Goal: Communication & Community: Answer question/provide support

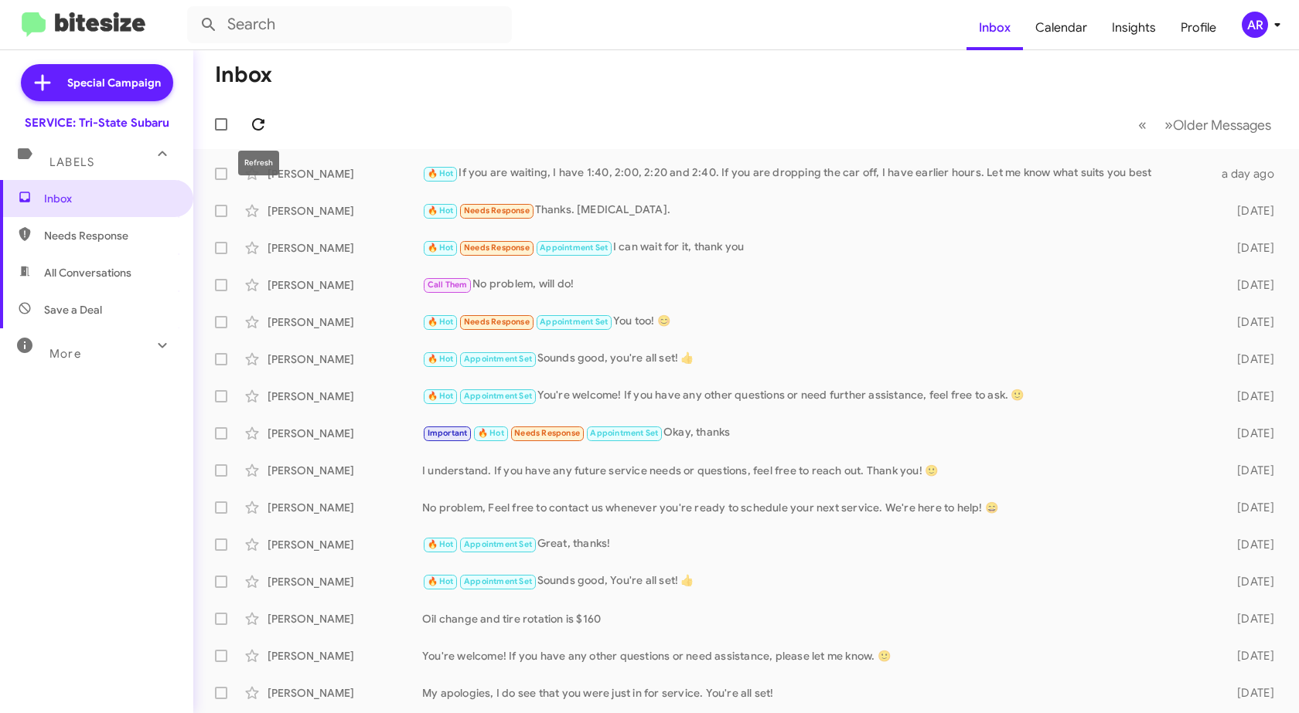
click at [263, 117] on icon at bounding box center [258, 124] width 19 height 19
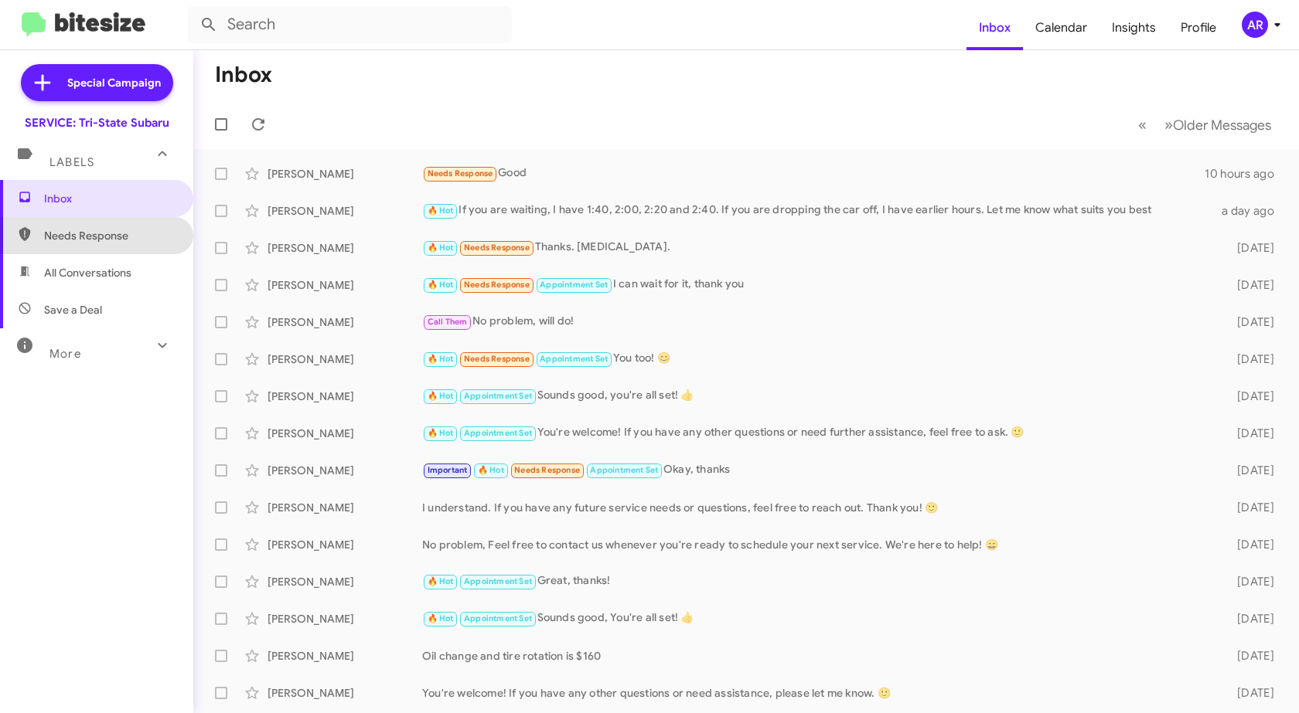
click at [124, 238] on span "Needs Response" at bounding box center [109, 235] width 131 height 15
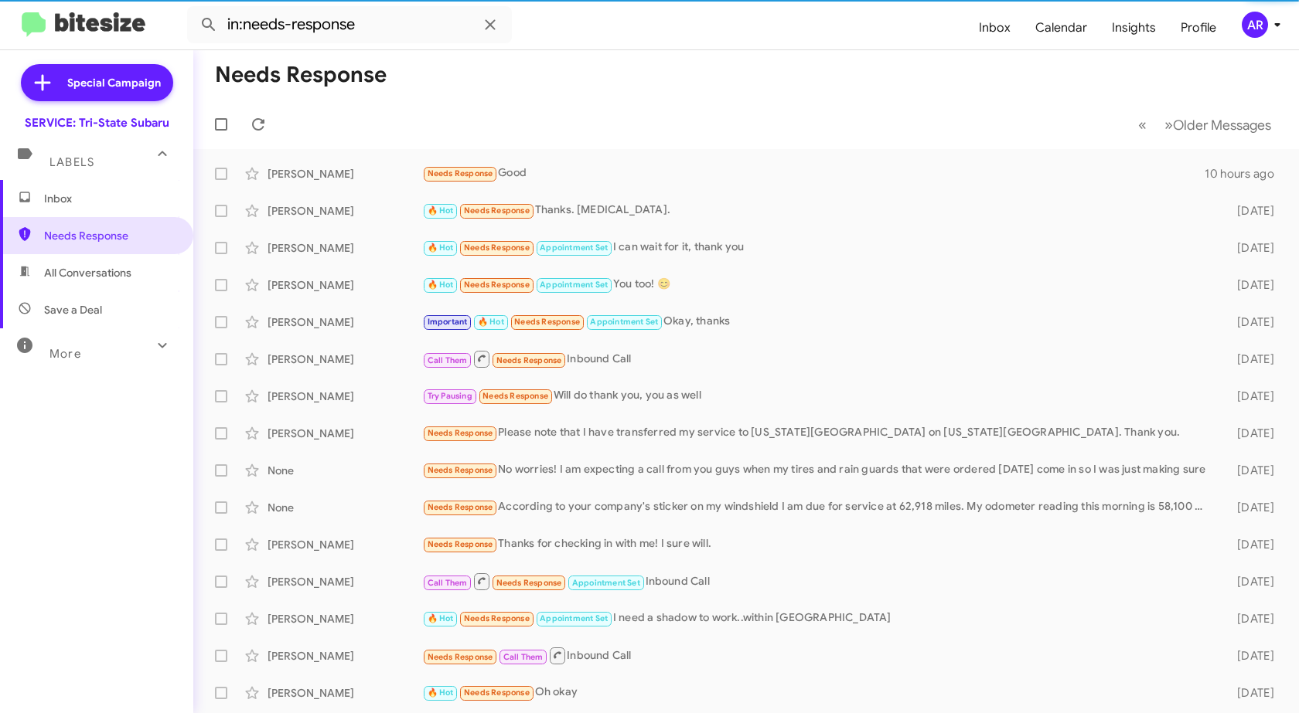
click at [109, 272] on span "All Conversations" at bounding box center [87, 272] width 87 height 15
type input "in:all-conversations"
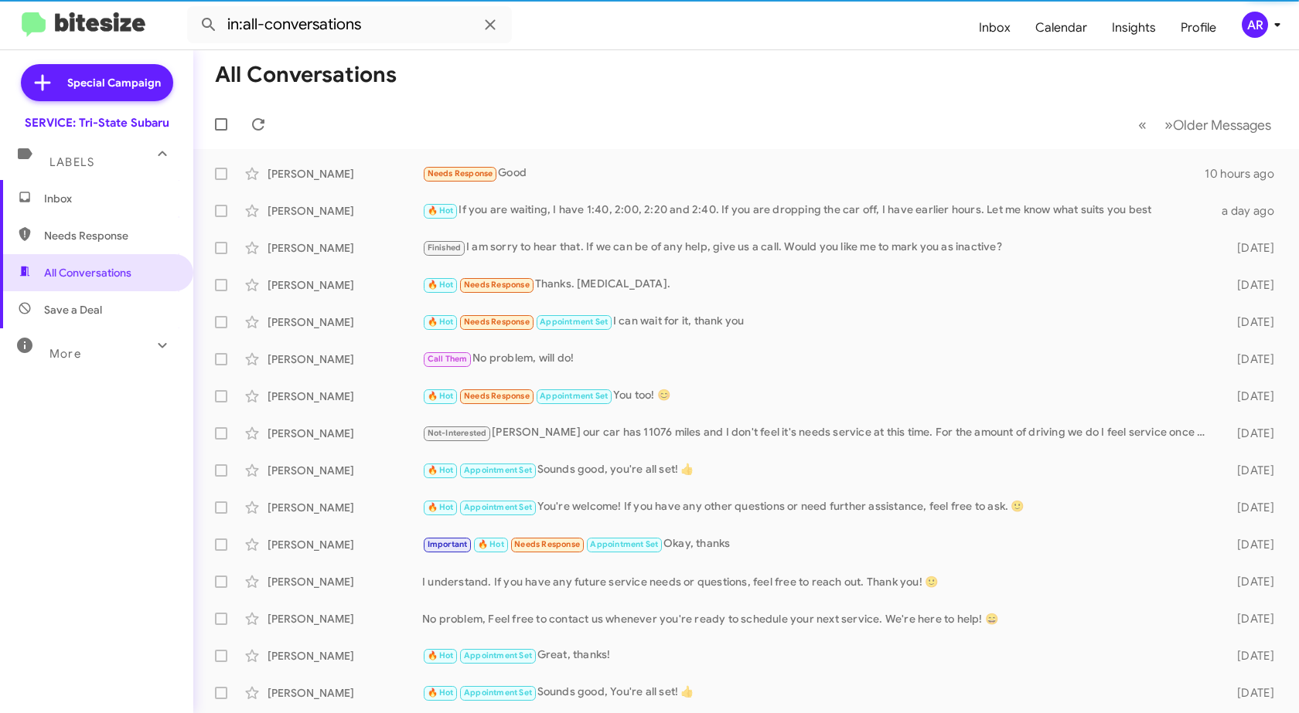
click at [130, 211] on span "Inbox" at bounding box center [96, 198] width 193 height 37
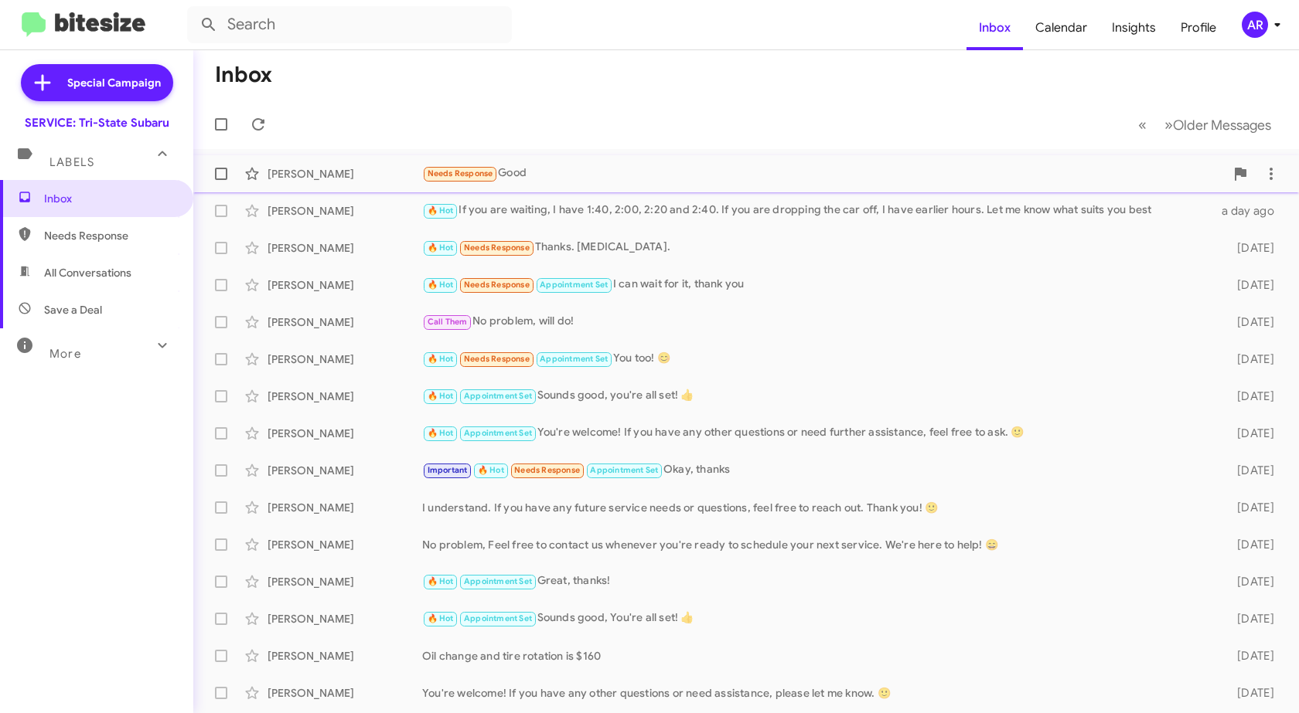
click at [410, 171] on div "[PERSON_NAME]" at bounding box center [344, 173] width 155 height 15
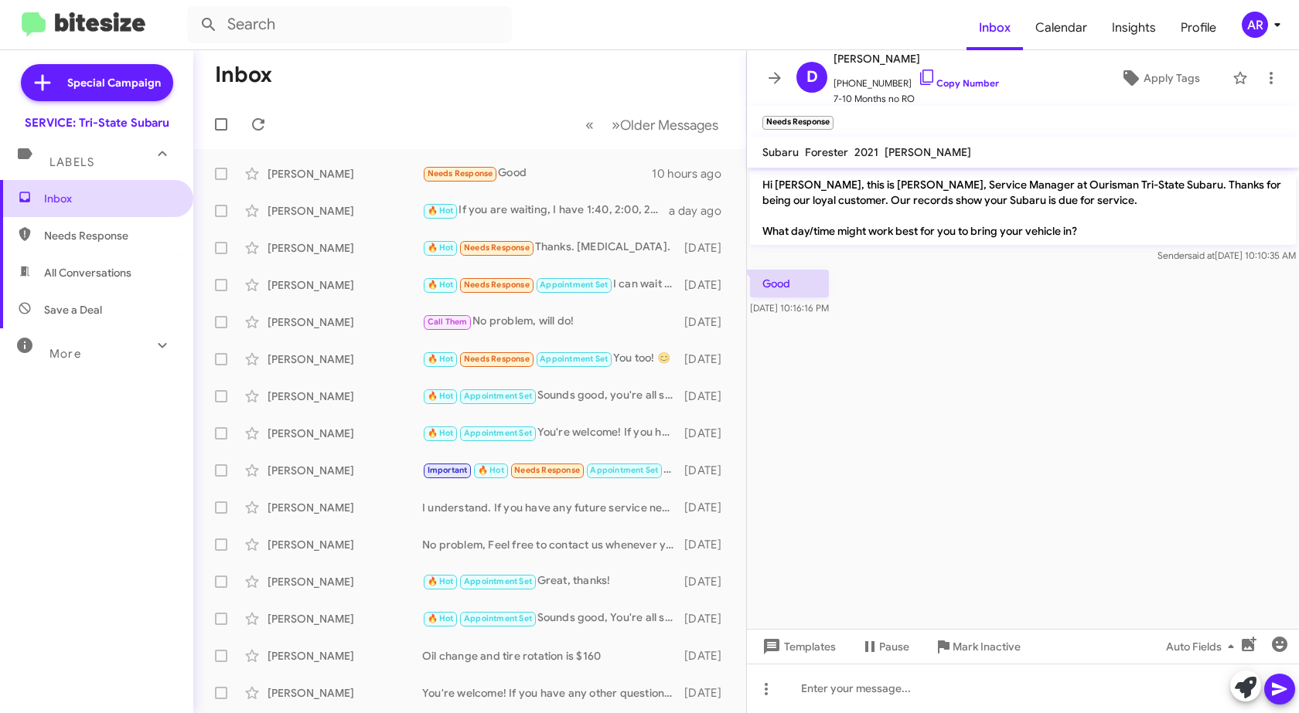
click at [83, 201] on span "Inbox" at bounding box center [109, 198] width 131 height 15
